Goal: Information Seeking & Learning: Learn about a topic

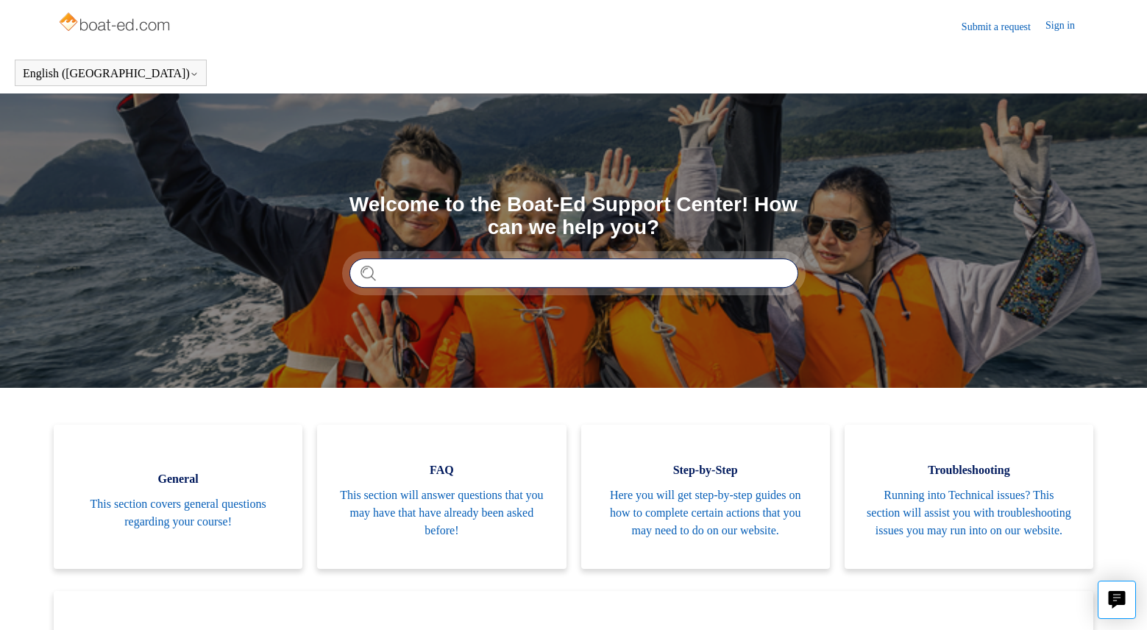
click at [470, 265] on input "Search" at bounding box center [573, 272] width 449 height 29
type input "*"
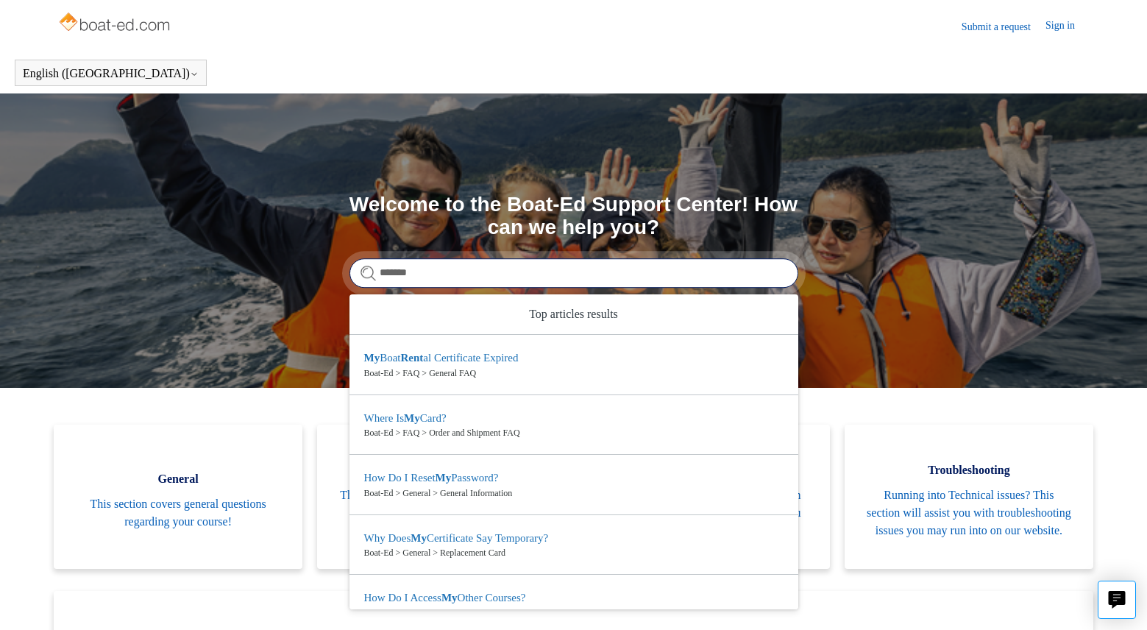
type input "********"
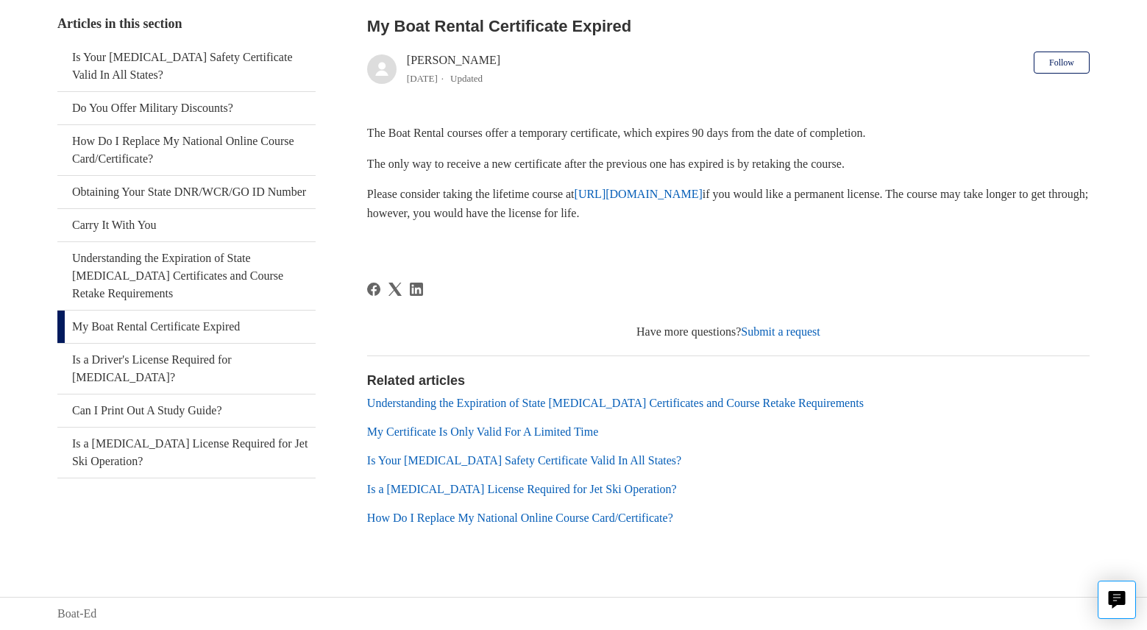
scroll to position [285, 0]
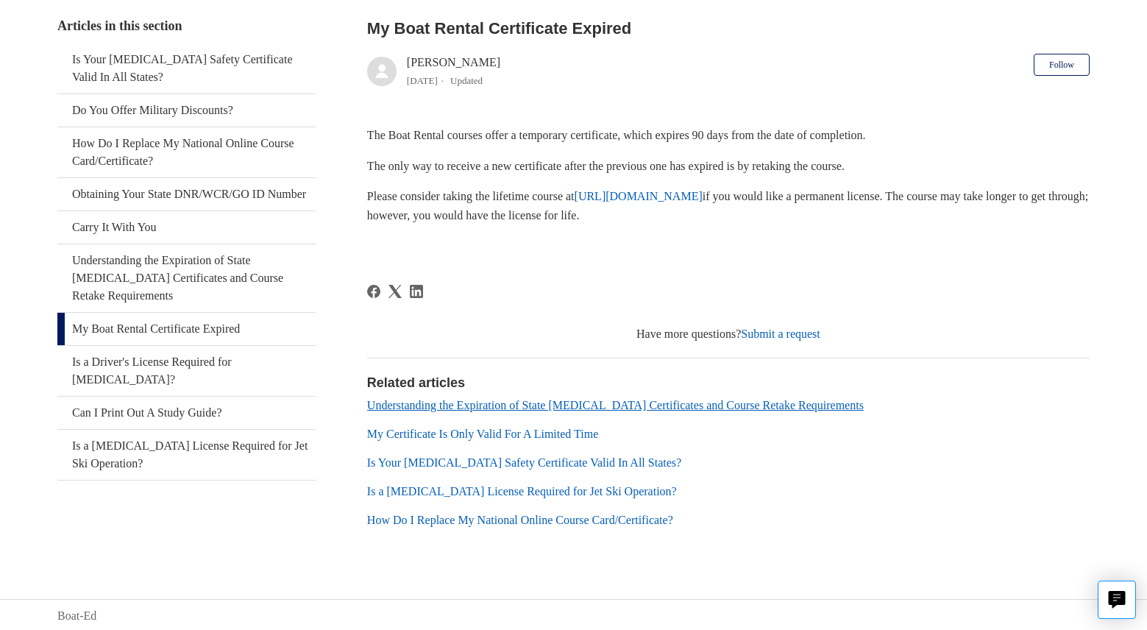
click at [669, 403] on link "Understanding the Expiration of State [MEDICAL_DATA] Certificates and Course Re…" at bounding box center [615, 405] width 496 height 13
click at [450, 490] on link "Is a [MEDICAL_DATA] License Required for Jet Ski Operation?" at bounding box center [522, 491] width 310 height 13
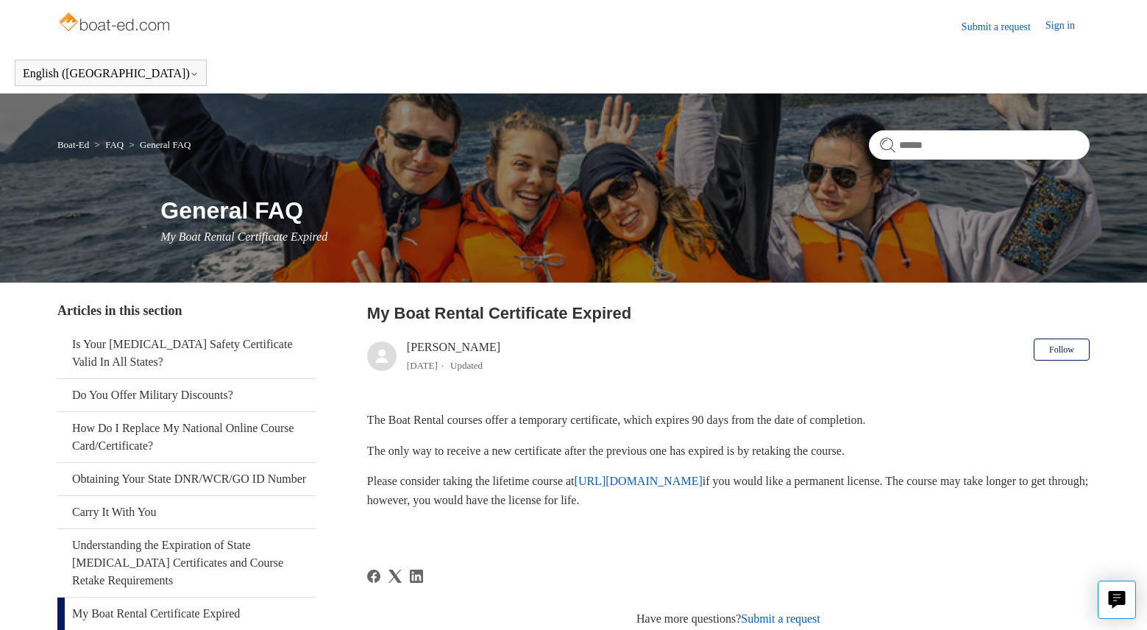
scroll to position [0, 0]
click at [87, 24] on img at bounding box center [115, 23] width 117 height 29
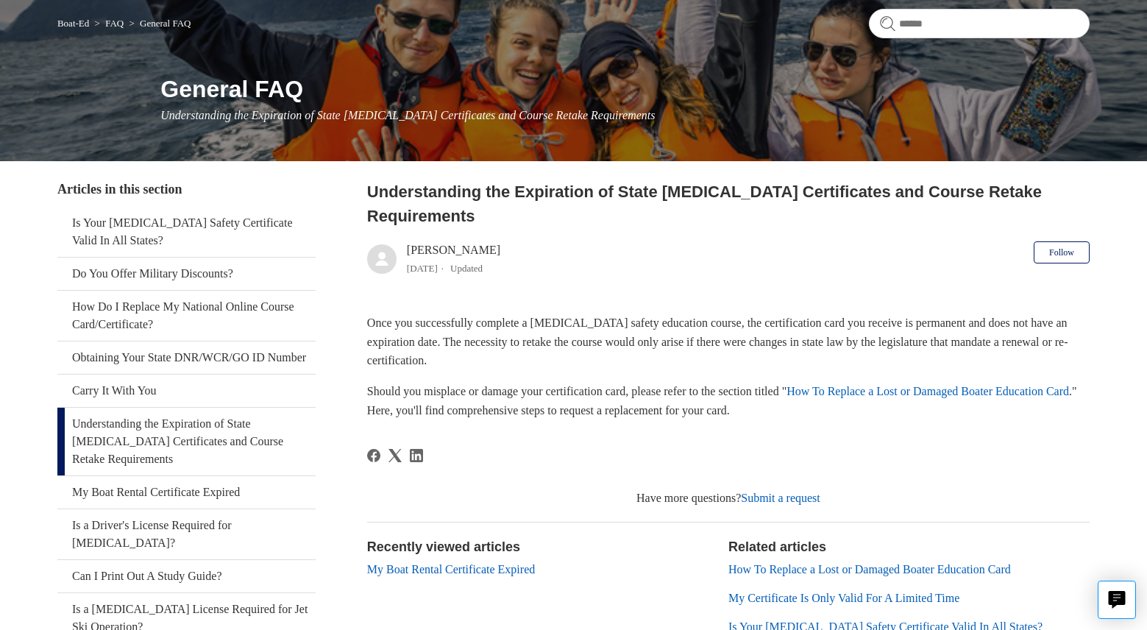
scroll to position [121, 0]
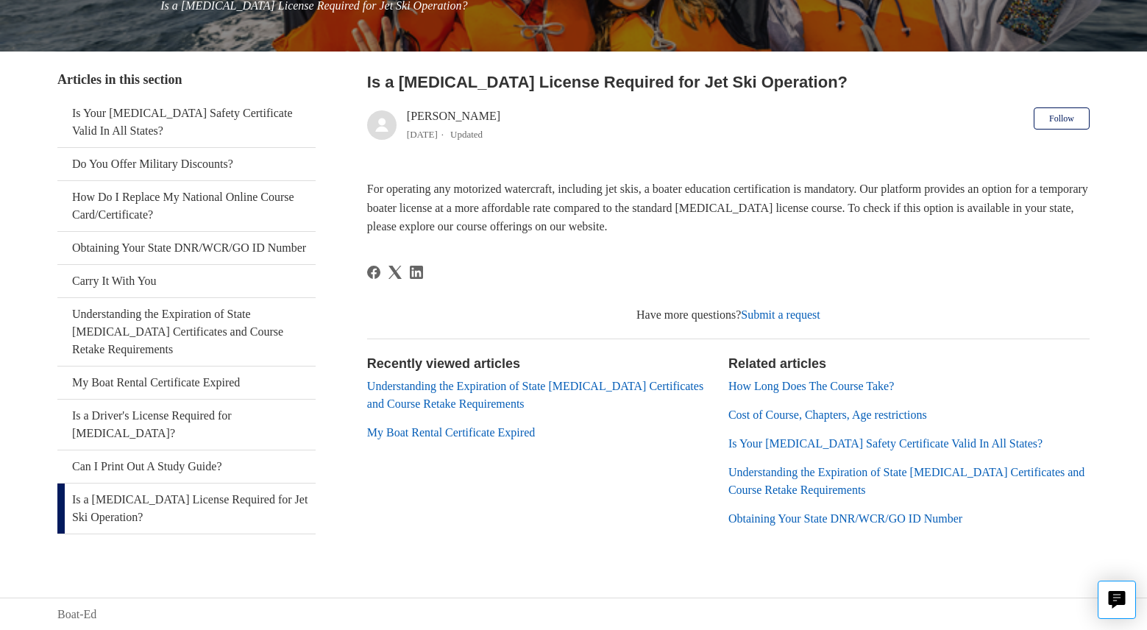
scroll to position [230, 0]
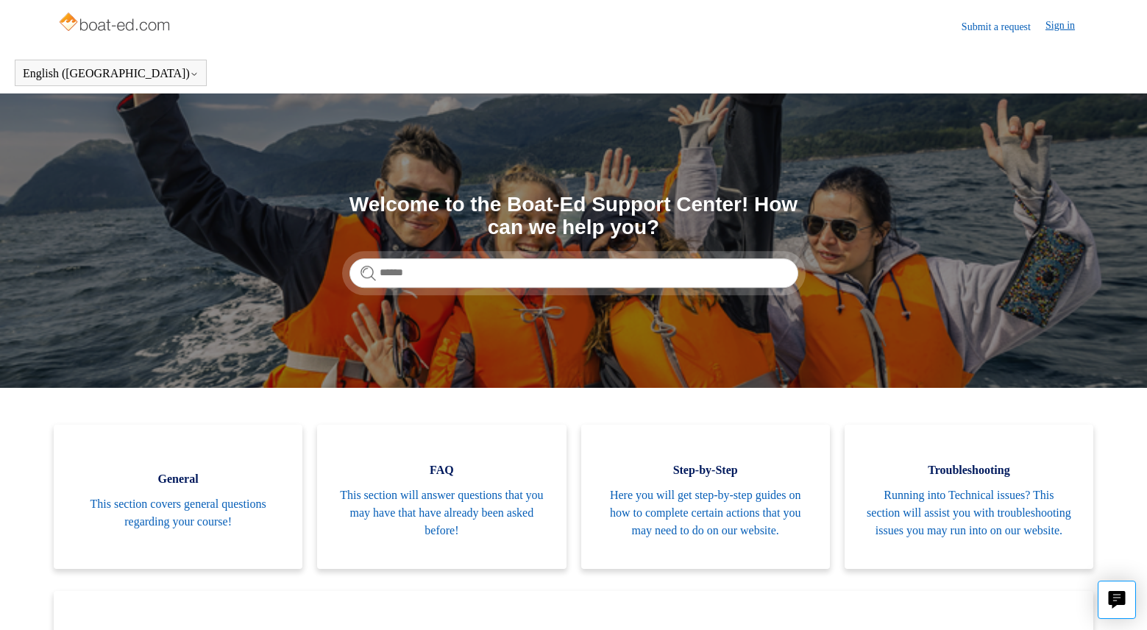
click at [1055, 26] on link "Sign in" at bounding box center [1067, 27] width 44 height 18
